Goal: Task Accomplishment & Management: Manage account settings

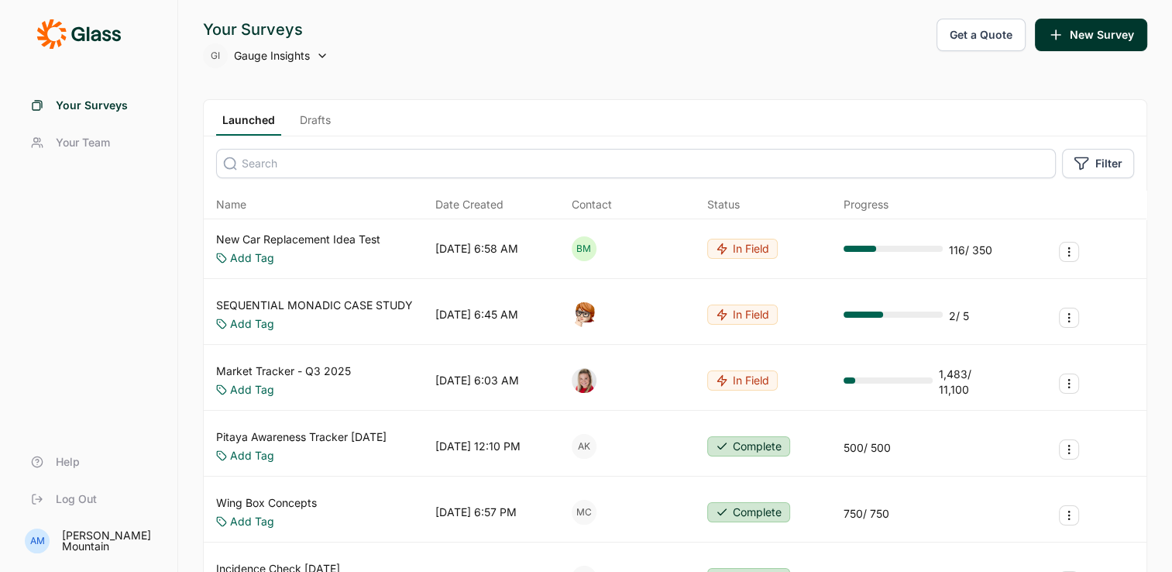
click at [332, 233] on link "New Car Replacement Idea Test" at bounding box center [298, 239] width 164 height 15
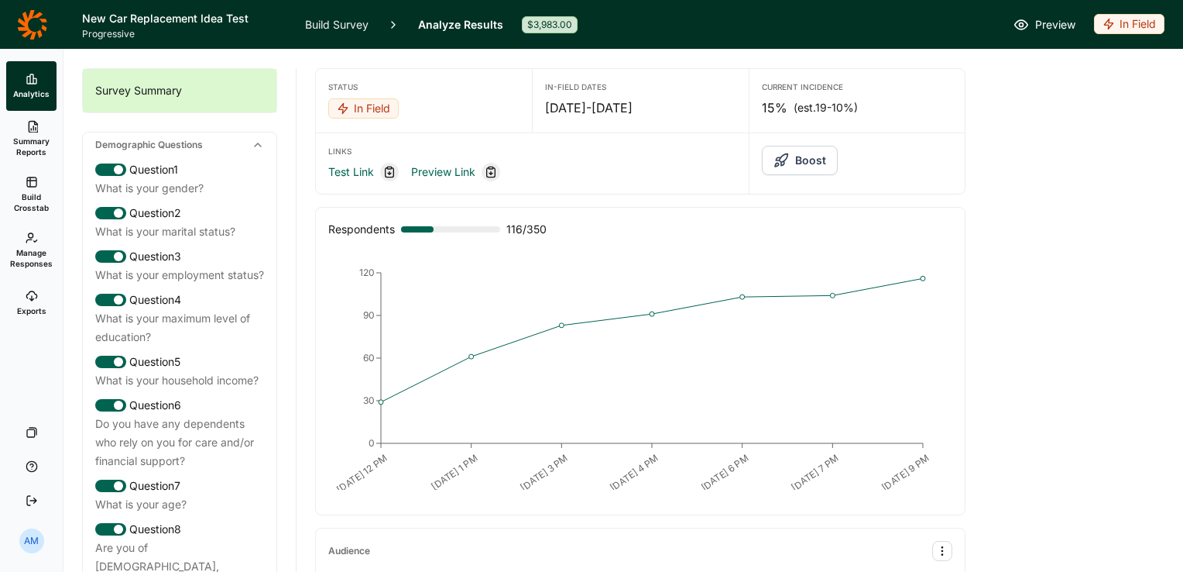
click at [26, 15] on icon at bounding box center [31, 23] width 29 height 29
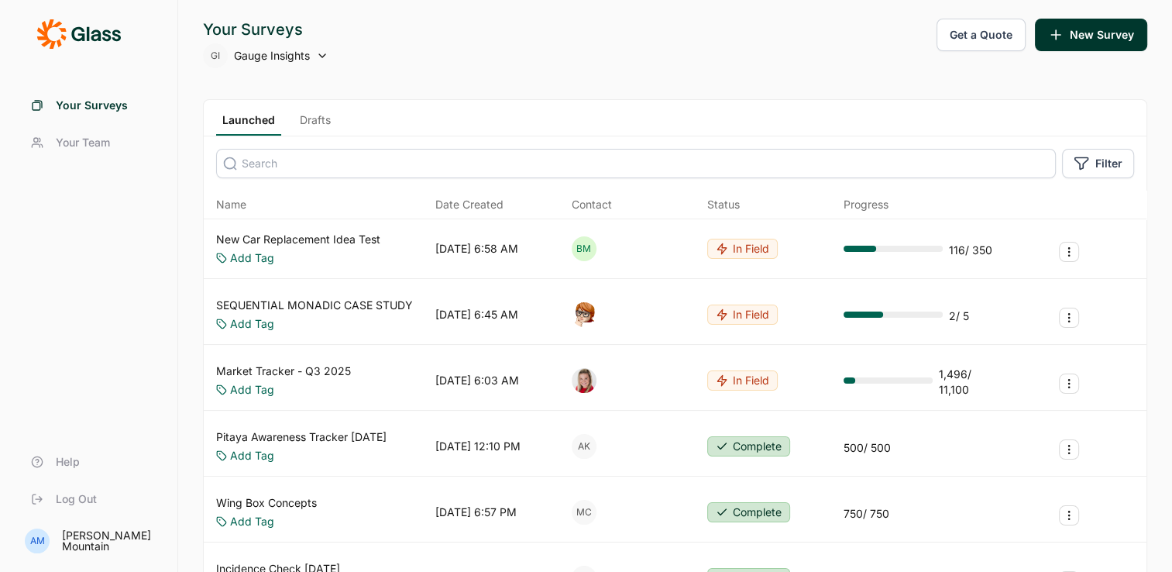
click at [321, 117] on link "Drafts" at bounding box center [315, 123] width 43 height 23
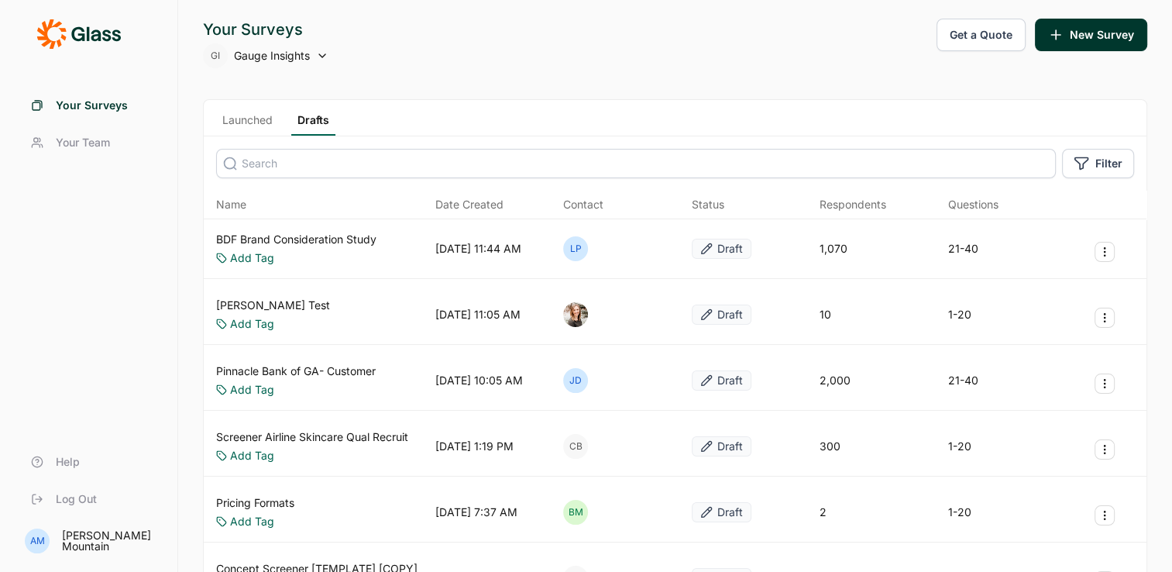
click at [252, 122] on link "Launched" at bounding box center [247, 123] width 63 height 23
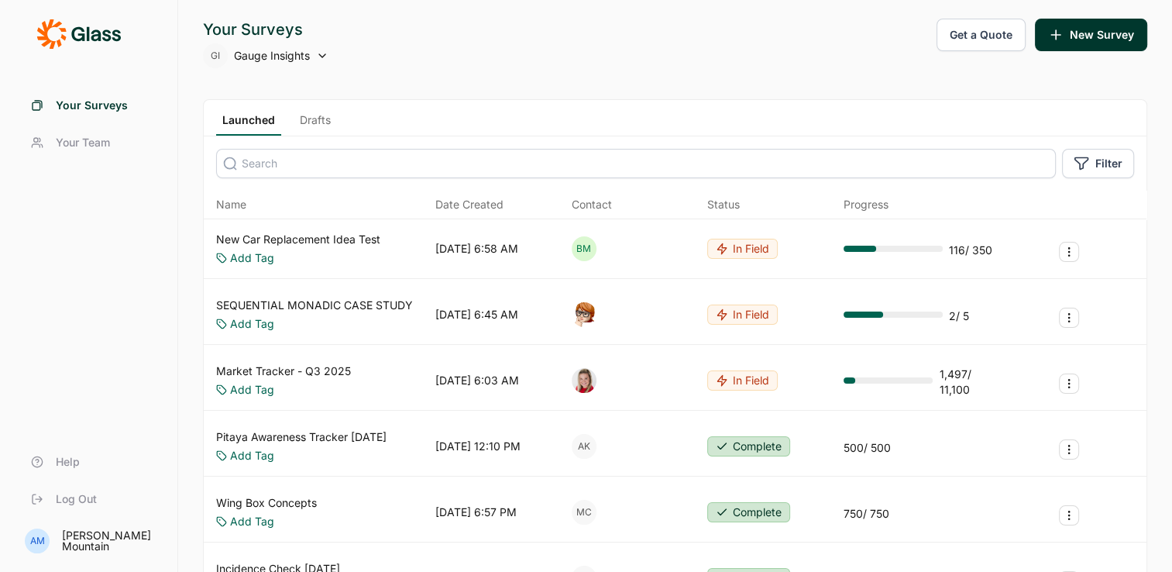
click at [392, 169] on input at bounding box center [636, 163] width 840 height 29
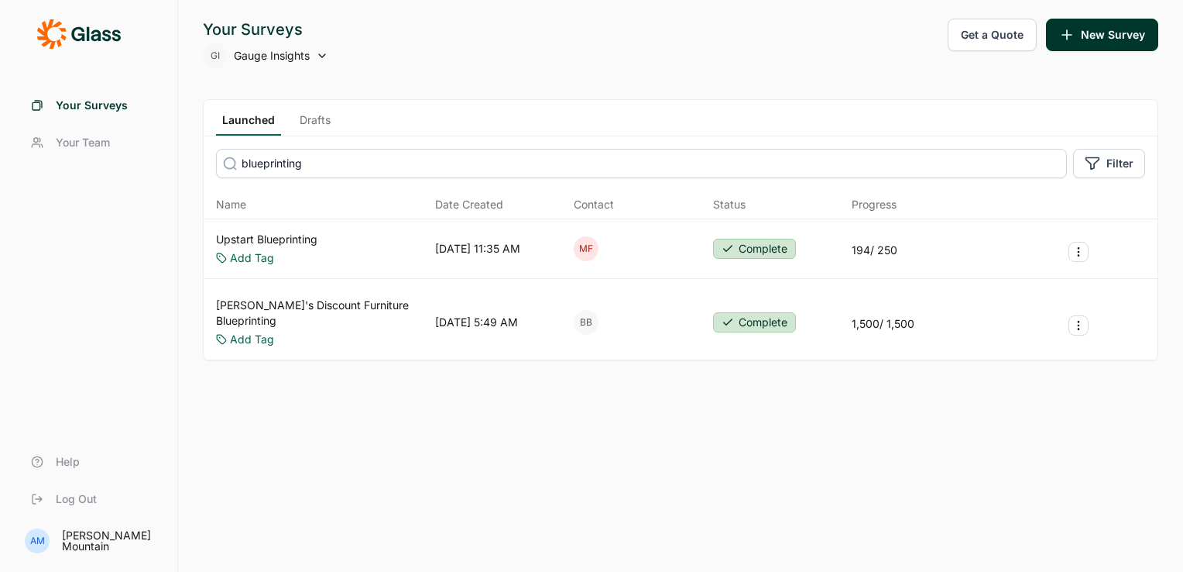
type input "blueprinting"
click at [288, 236] on link "Upstart Blueprinting" at bounding box center [266, 239] width 101 height 15
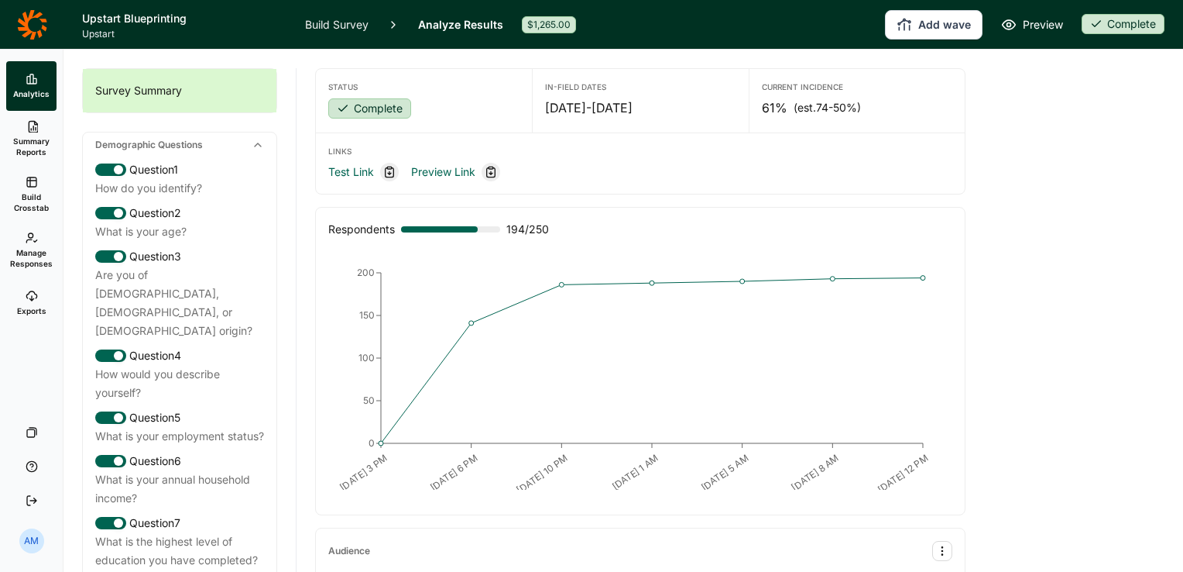
click at [33, 143] on span "Summary Reports" at bounding box center [31, 147] width 38 height 22
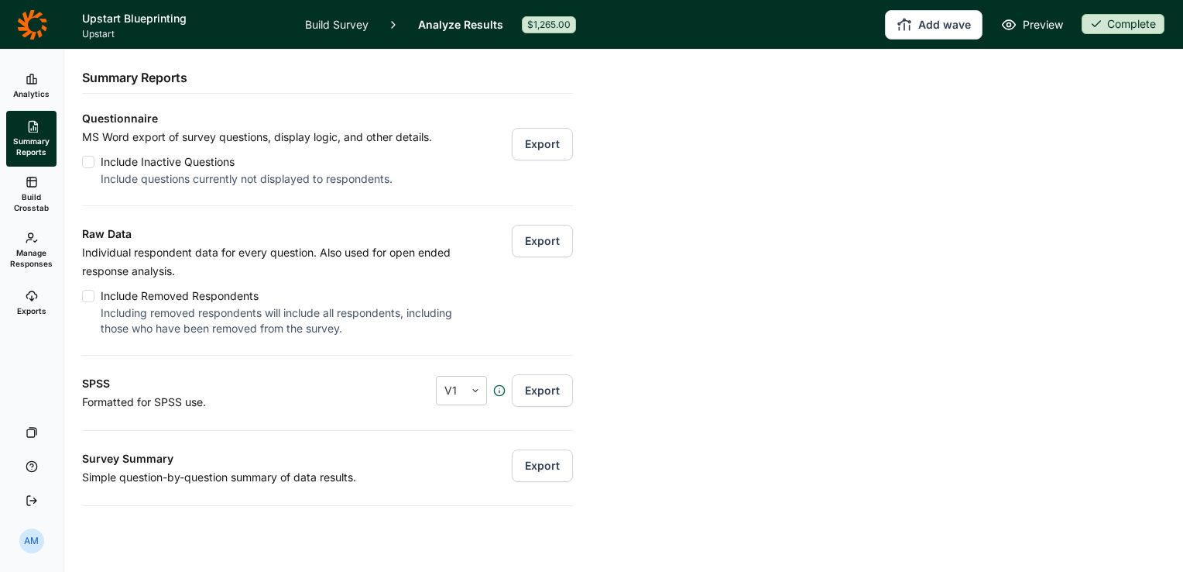
click at [33, 311] on span "Exports" at bounding box center [31, 310] width 29 height 11
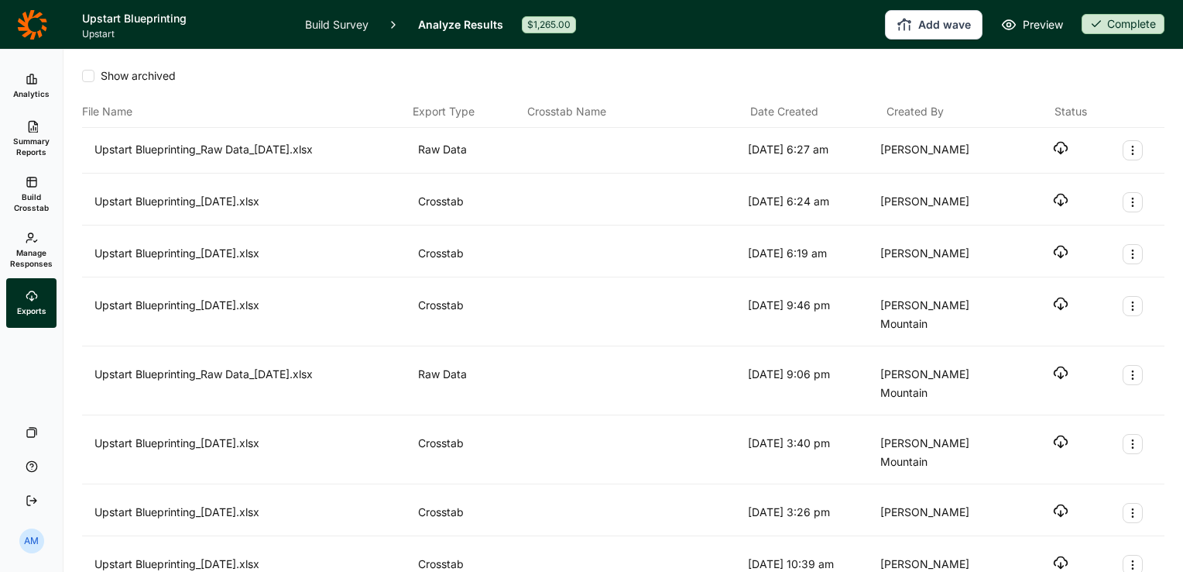
click at [33, 125] on icon at bounding box center [32, 126] width 12 height 12
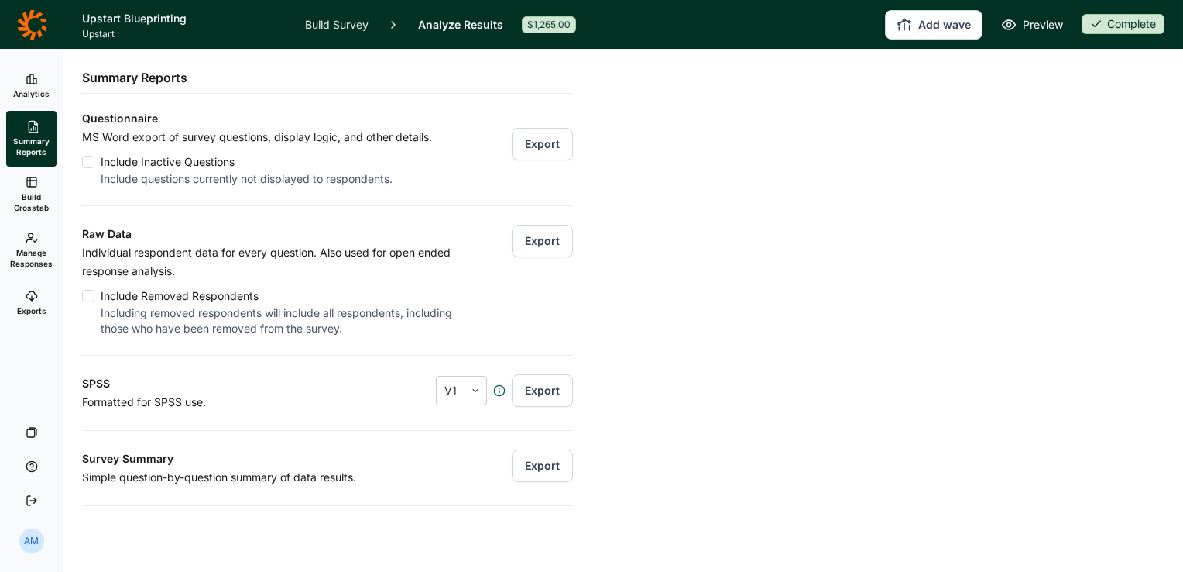
click at [539, 232] on button "Export" at bounding box center [542, 241] width 61 height 33
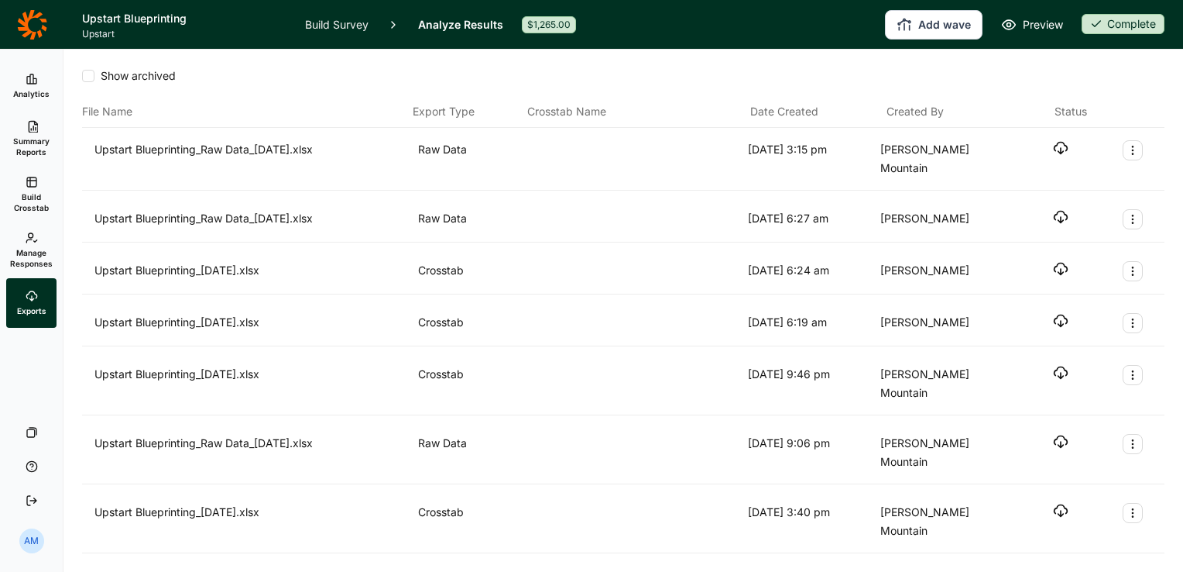
click at [1053, 140] on icon "button" at bounding box center [1060, 147] width 15 height 15
click at [25, 265] on span "Manage Responses" at bounding box center [31, 258] width 43 height 22
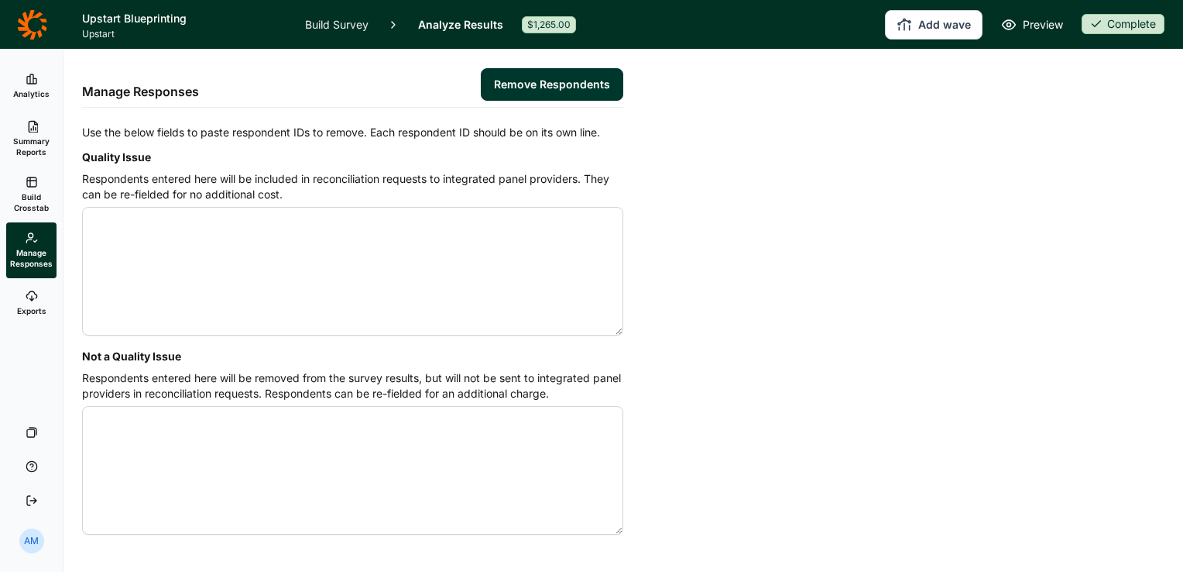
click at [143, 235] on textarea "Quality Issue" at bounding box center [352, 271] width 541 height 129
paste textarea "4584865"
type textarea "4584639 4584865"
click at [543, 76] on button "Remove Respondents" at bounding box center [552, 84] width 143 height 33
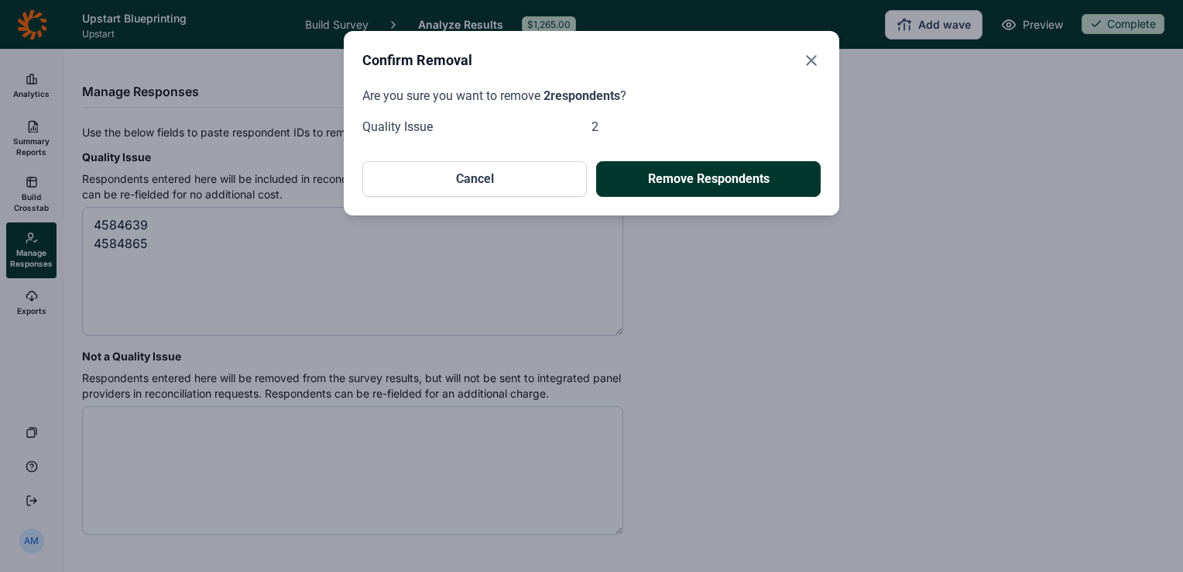
click at [678, 176] on button "Remove Respondents" at bounding box center [708, 179] width 225 height 36
